Goal: Task Accomplishment & Management: Manage account settings

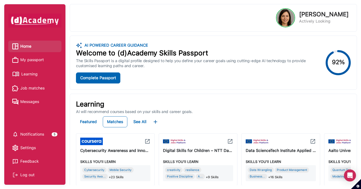
click at [35, 60] on span "My passport" at bounding box center [32, 60] width 24 height 8
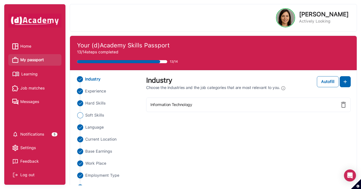
click at [101, 93] on span "Experience" at bounding box center [95, 91] width 21 height 6
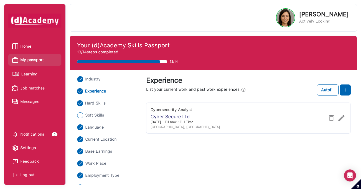
click at [102, 103] on span "Hard Skills" at bounding box center [95, 103] width 21 height 6
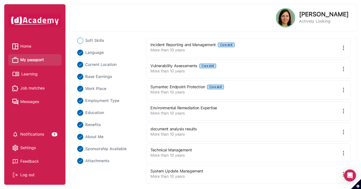
scroll to position [75, 0]
click at [33, 75] on span "Learning" at bounding box center [29, 75] width 16 height 8
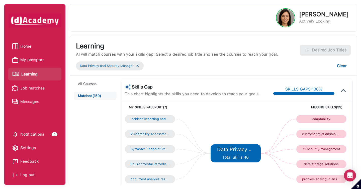
click at [138, 66] on img at bounding box center [138, 66] width 4 height 4
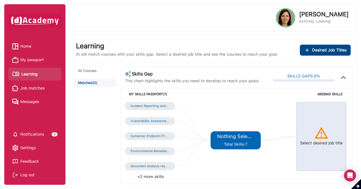
click at [312, 49] on div "Desired Job Titles" at bounding box center [325, 50] width 42 height 6
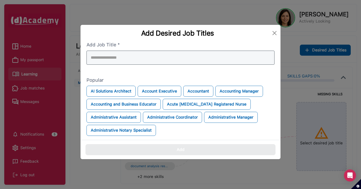
click at [248, 55] on div at bounding box center [181, 58] width 188 height 14
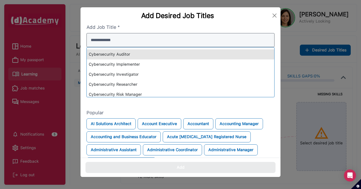
scroll to position [11, 0]
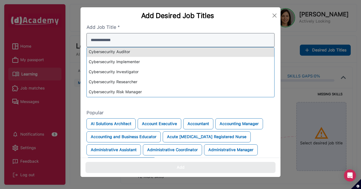
type input "**********"
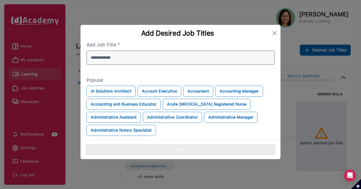
click at [267, 40] on div "**********" at bounding box center [180, 92] width 201 height 135
click at [217, 55] on input "**********" at bounding box center [181, 58] width 188 height 14
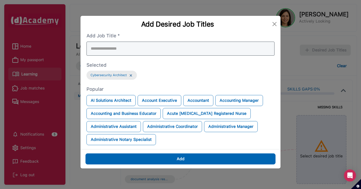
click at [212, 53] on div at bounding box center [181, 49] width 188 height 14
click at [131, 75] on img at bounding box center [131, 75] width 4 height 4
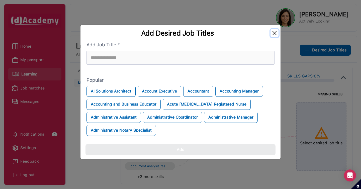
click at [275, 33] on button "Close" at bounding box center [275, 33] width 8 height 8
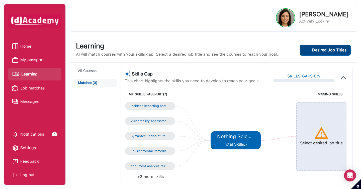
click at [313, 52] on span "Desired Job Titles" at bounding box center [329, 50] width 34 height 6
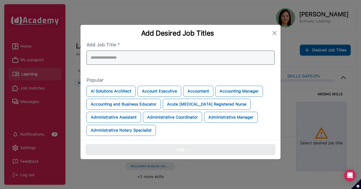
click at [250, 59] on div at bounding box center [181, 58] width 188 height 14
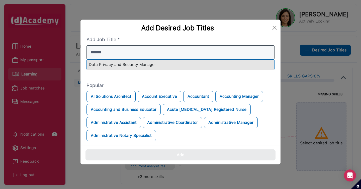
type input "*******"
click at [193, 65] on div "Data Privacy and Security Manager" at bounding box center [181, 65] width 188 height 10
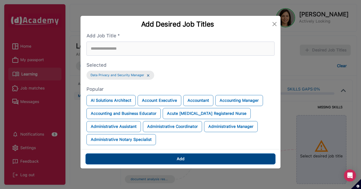
click at [195, 159] on button "Add" at bounding box center [181, 159] width 190 height 11
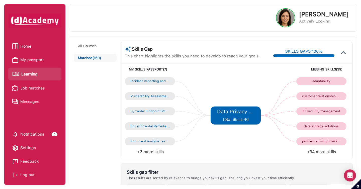
scroll to position [39, 0]
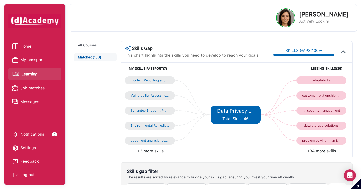
click at [321, 151] on li "+34 more skills" at bounding box center [293, 151] width 112 height 6
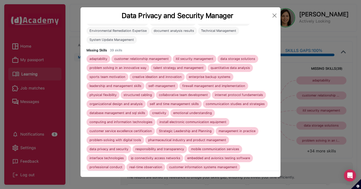
scroll to position [45, 0]
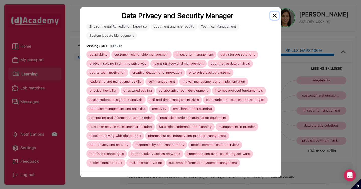
click at [274, 16] on button "Close" at bounding box center [275, 16] width 8 height 8
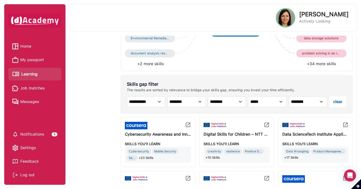
scroll to position [119, 0]
